Goal: Information Seeking & Learning: Learn about a topic

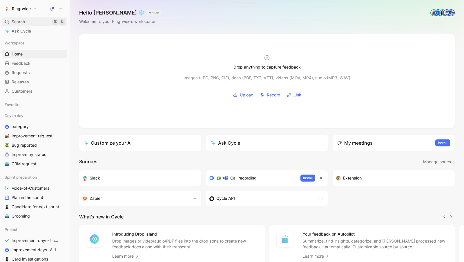
click at [12, 19] on span "Search" at bounding box center [18, 21] width 13 height 7
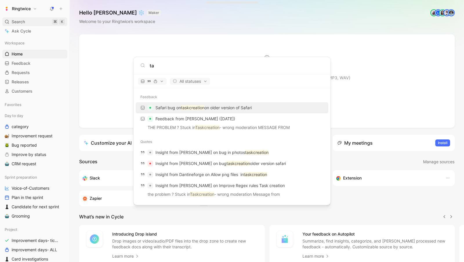
type input "t"
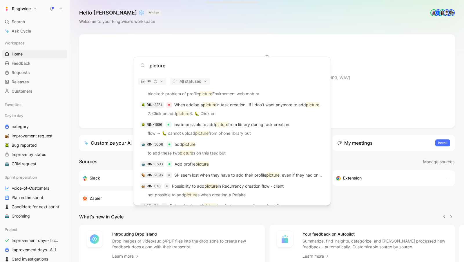
scroll to position [956, 0]
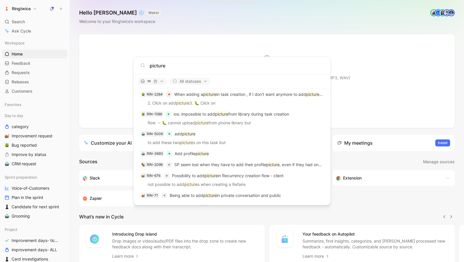
click at [161, 64] on input "picture" at bounding box center [237, 65] width 174 height 7
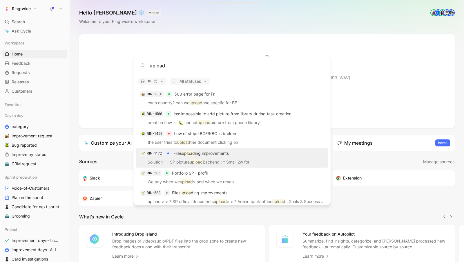
scroll to position [789, 0]
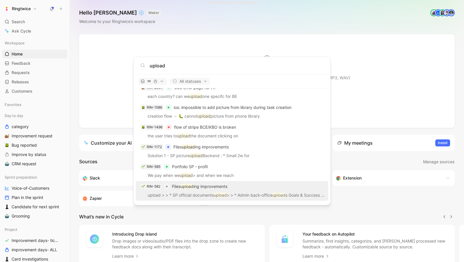
type input "upload"
click at [218, 186] on p "Files upload ing improvements" at bounding box center [199, 186] width 55 height 7
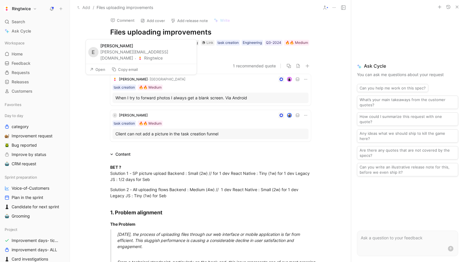
scroll to position [3, 0]
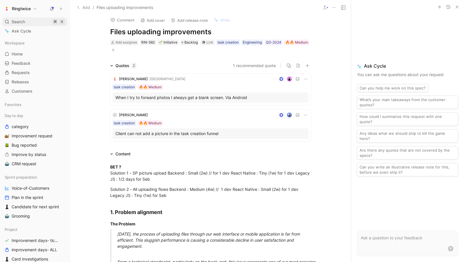
click at [13, 20] on span "Search" at bounding box center [18, 21] width 13 height 7
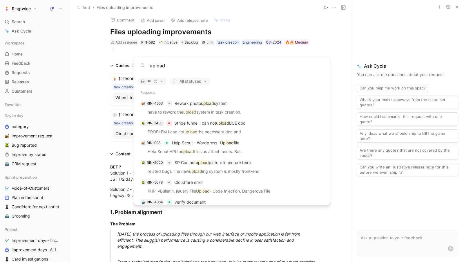
scroll to position [498, 0]
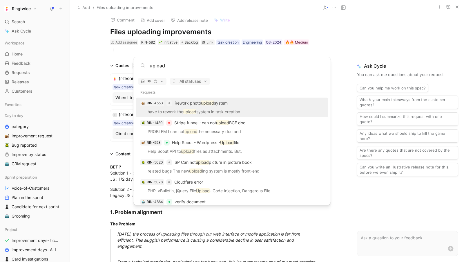
type input "upload"
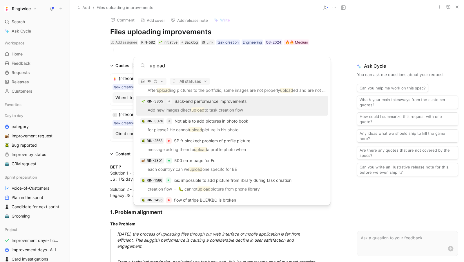
scroll to position [789, 0]
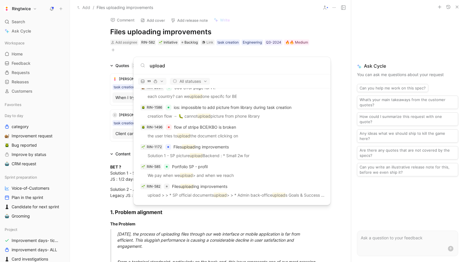
click at [16, 21] on body "Ringtwice Search ⌘ K Ask Cycle Workspace Home G then H Feedback G then F Reques…" at bounding box center [232, 131] width 464 height 262
click at [11, 21] on div "Search ⌘ K" at bounding box center [34, 21] width 65 height 9
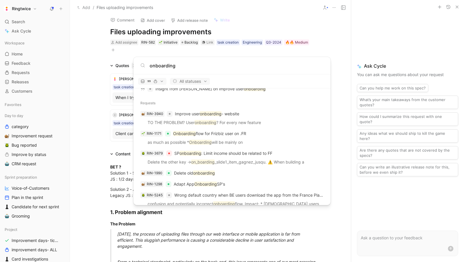
scroll to position [156, 0]
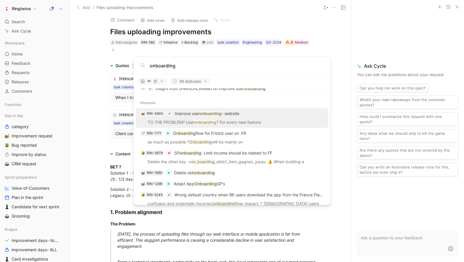
type input "onboarding"
click at [243, 117] on div "RIN-3940 Improve user onboarding - website" at bounding box center [232, 113] width 189 height 10
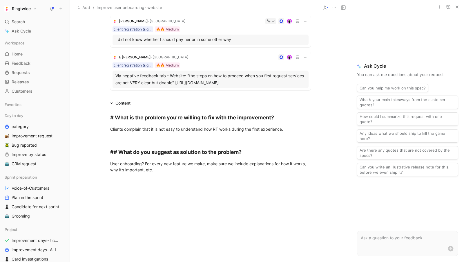
scroll to position [327, 0]
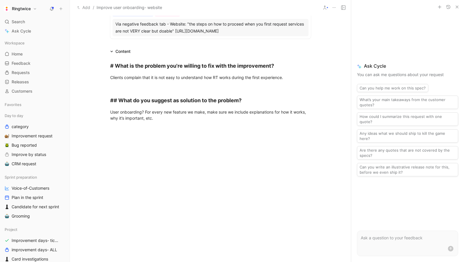
click at [167, 125] on div "# What is the problem you're willing to fix with the improvement? Clients compl…" at bounding box center [210, 91] width 281 height 73
click at [182, 86] on div "Clients complain that it is not easy to understand how RT works during the firs…" at bounding box center [210, 80] width 201 height 12
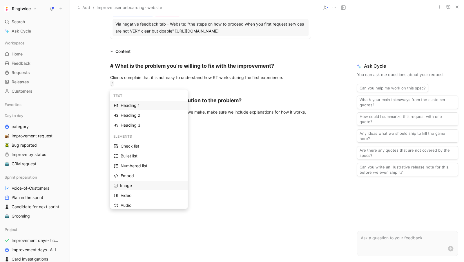
click at [131, 184] on div "Image" at bounding box center [152, 185] width 64 height 7
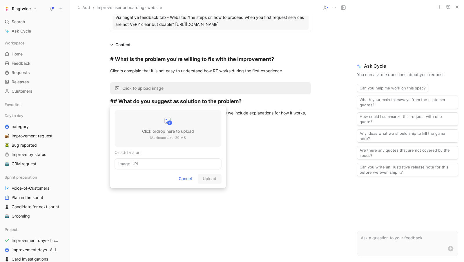
click at [166, 127] on div at bounding box center [168, 122] width 52 height 12
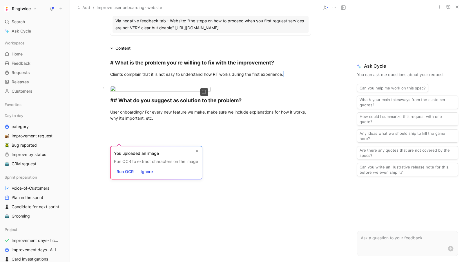
click at [238, 93] on div at bounding box center [210, 90] width 201 height 8
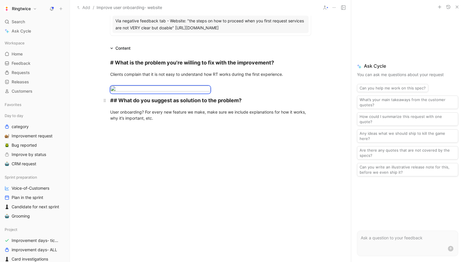
click at [111, 103] on strong "## What do you suggest as solution to the problem?" at bounding box center [175, 100] width 131 height 6
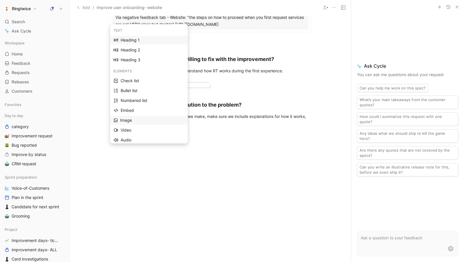
click at [127, 118] on div "Image" at bounding box center [152, 120] width 64 height 7
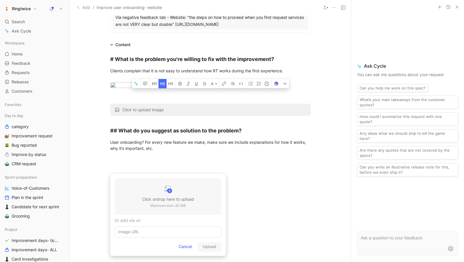
click at [173, 206] on p "Maximum size: 20 MB" at bounding box center [168, 206] width 52 height 6
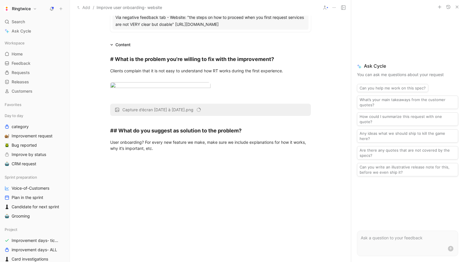
scroll to position [339, 0]
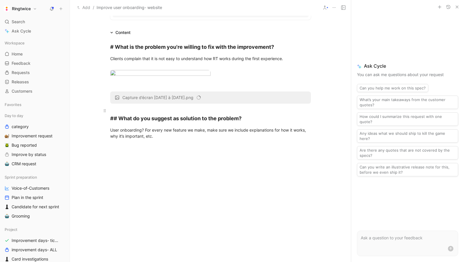
click at [124, 122] on div "## What do you suggest as solution to the problem?" at bounding box center [210, 114] width 201 height 16
click at [123, 186] on div "Image" at bounding box center [152, 185] width 64 height 7
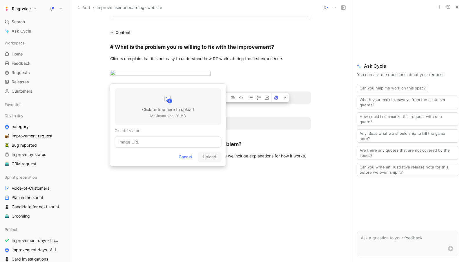
click at [166, 106] on div at bounding box center [168, 100] width 52 height 12
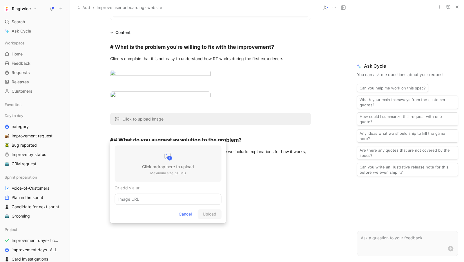
click at [139, 163] on div "Click or drop here to upload Maximum size: 20 MB" at bounding box center [168, 163] width 107 height 37
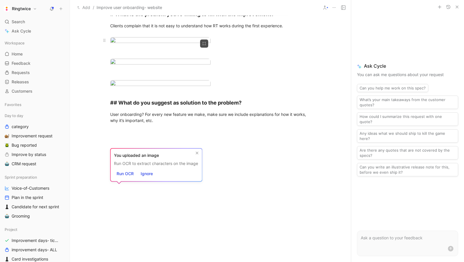
scroll to position [383, 0]
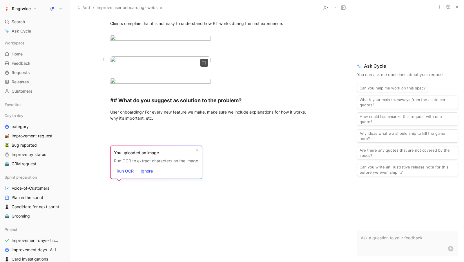
click at [277, 64] on div at bounding box center [210, 60] width 201 height 8
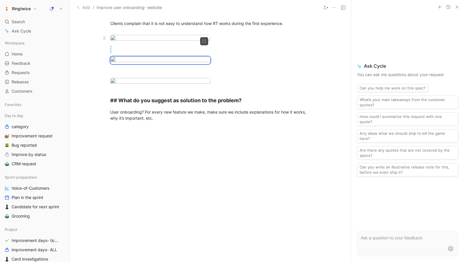
scroll to position [471, 0]
click at [122, 104] on div "## What do you suggest as solution to the problem?" at bounding box center [210, 96] width 201 height 16
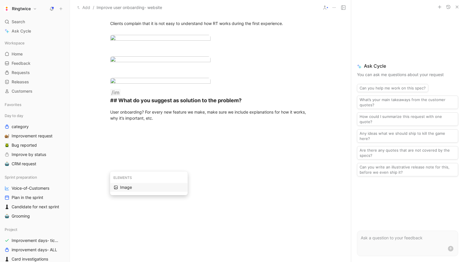
click at [122, 186] on div "Image" at bounding box center [152, 187] width 64 height 7
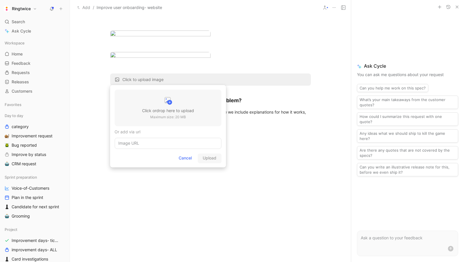
click at [147, 109] on h3 "Click or drop here to upload" at bounding box center [168, 110] width 52 height 7
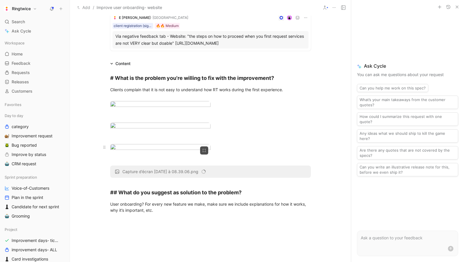
scroll to position [289, 0]
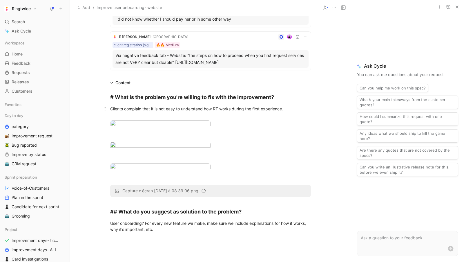
click at [295, 115] on div "Clients complain that it is not easy to understand how RT works during the firs…" at bounding box center [210, 112] width 201 height 12
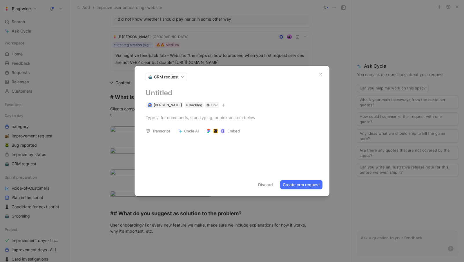
click at [322, 73] on use "button" at bounding box center [321, 74] width 2 height 2
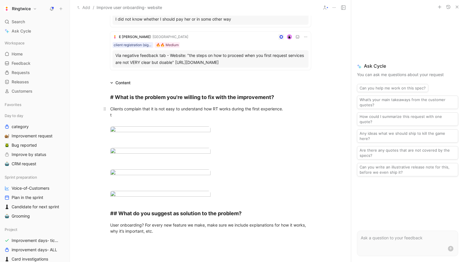
click at [153, 121] on div "Clients complain that it is not easy to understand how RT works during the firs…" at bounding box center [210, 115] width 201 height 18
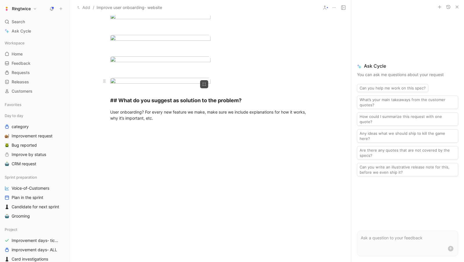
scroll to position [736, 0]
click at [151, 100] on strong "## What do you suggest as solution to the problem?" at bounding box center [175, 100] width 131 height 6
click at [157, 113] on div "User onboarding? For every new feature we make, make sure we include explanatio…" at bounding box center [210, 115] width 201 height 12
click at [160, 122] on p "User onboarding? For every new feature we make, make sure we include explanatio…" at bounding box center [210, 115] width 223 height 16
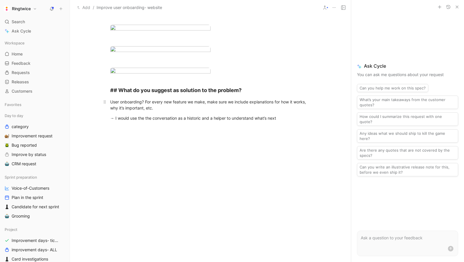
click at [160, 113] on p "User onboarding? For every new feature we make, make sure we include explanatio…" at bounding box center [210, 105] width 223 height 16
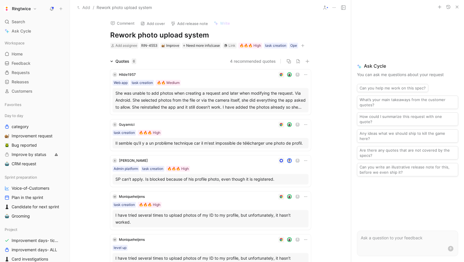
scroll to position [10, 0]
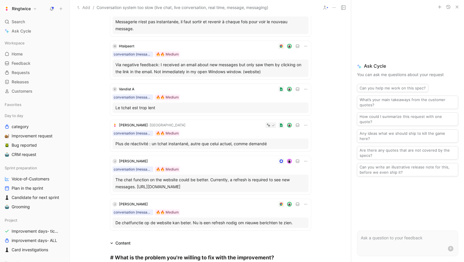
scroll to position [63, 0]
